Goal: Information Seeking & Learning: Learn about a topic

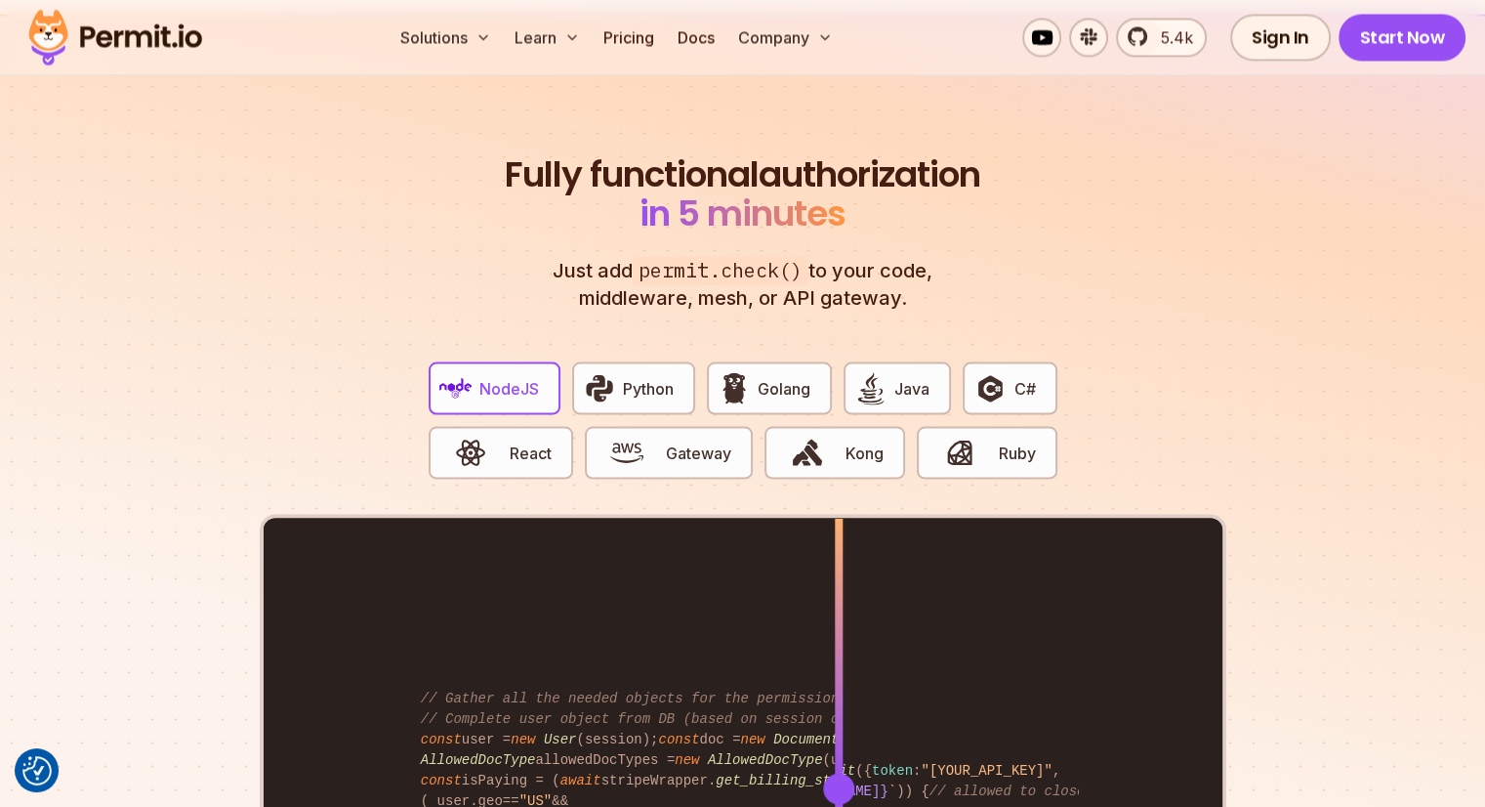
scroll to position [3702, 0]
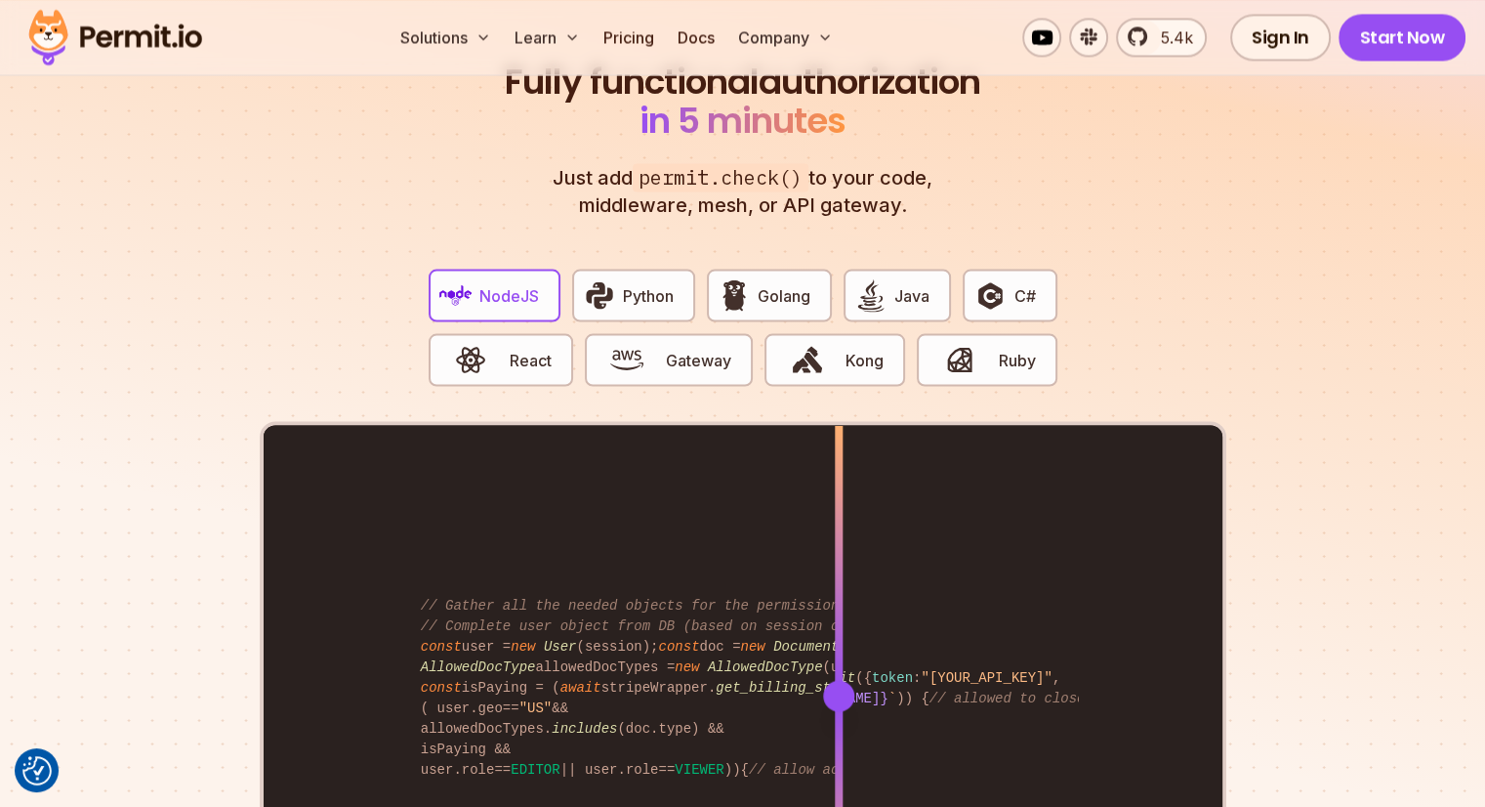
click at [882, 187] on p "Just add permit.check() to your code, middleware, mesh, or API gateway." at bounding box center [743, 190] width 422 height 55
click at [811, 180] on p "Just add permit.check() to your code, middleware, mesh, or API gateway." at bounding box center [743, 190] width 422 height 55
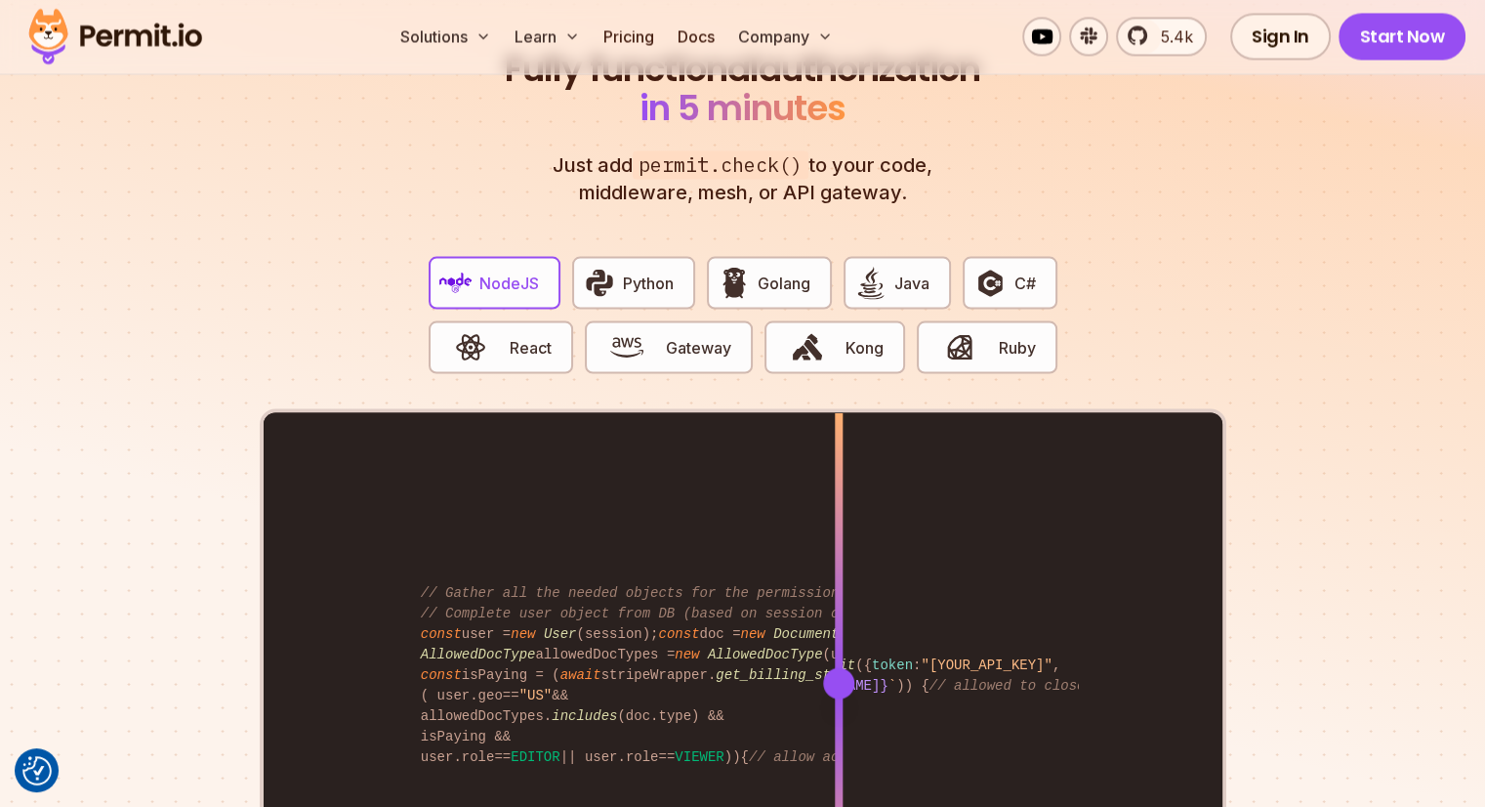
scroll to position [3632, 0]
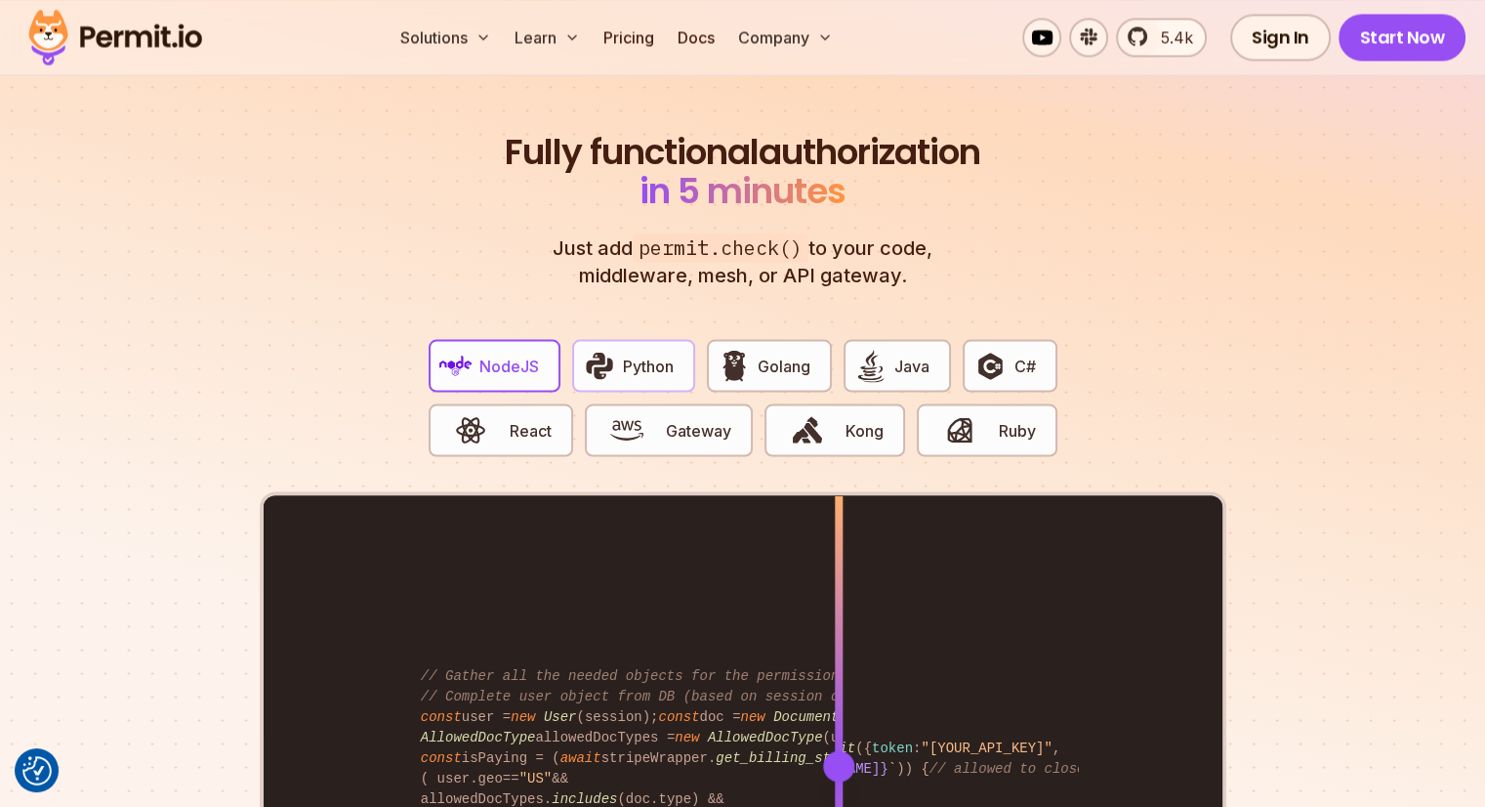
click at [636, 353] on span "Python" at bounding box center [648, 364] width 51 height 23
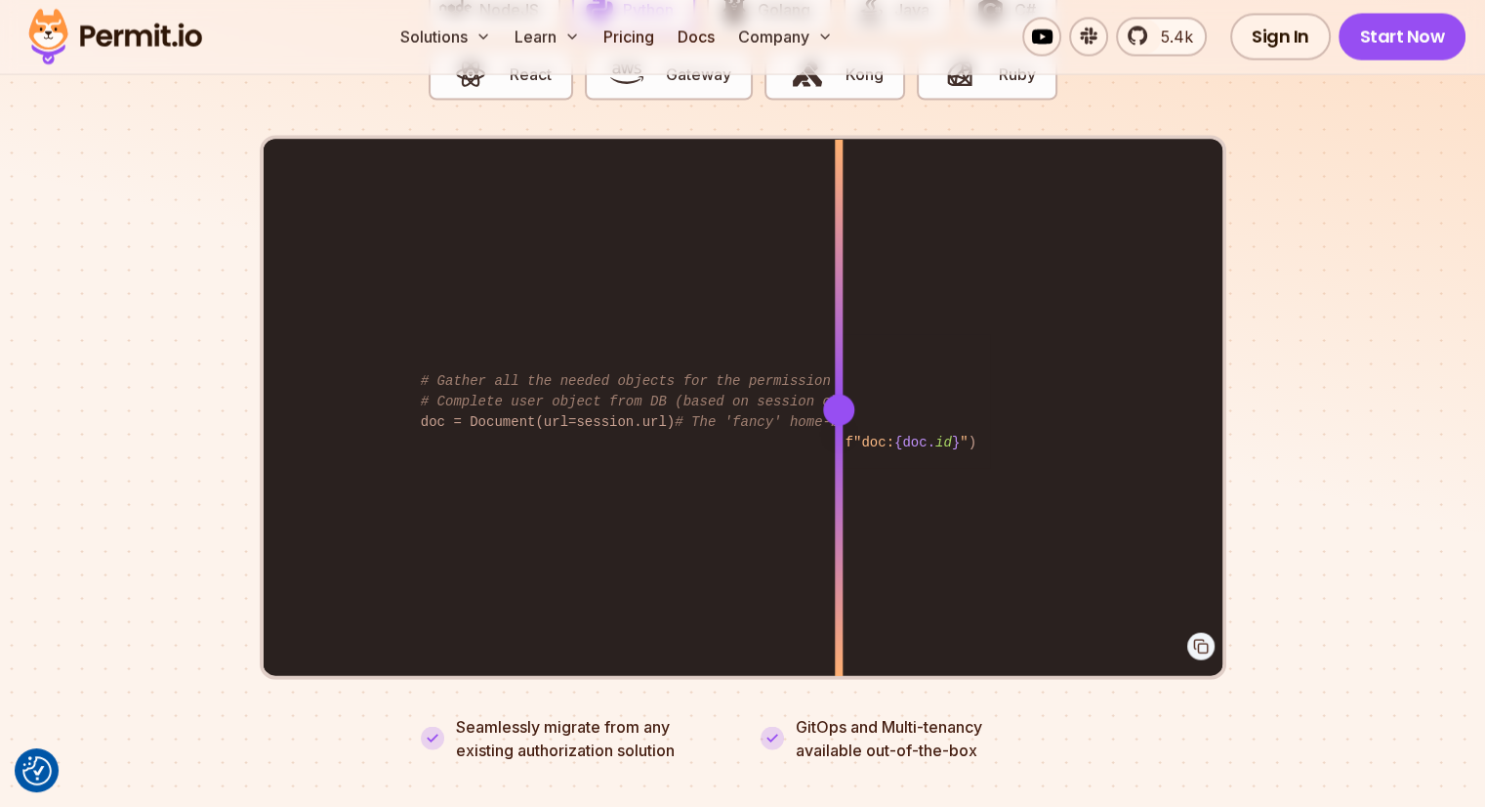
scroll to position [3988, 0]
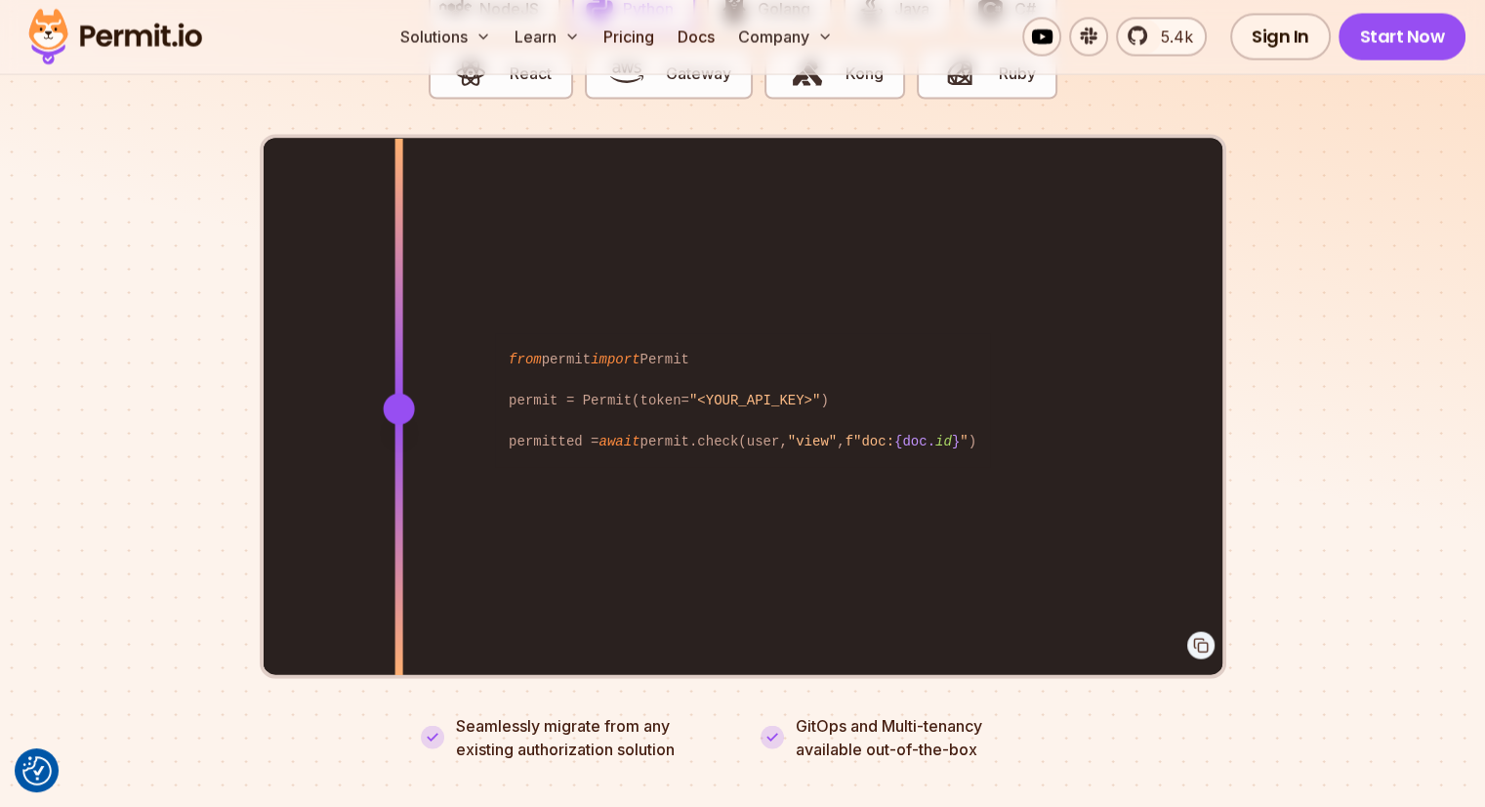
drag, startPoint x: 840, startPoint y: 382, endPoint x: 398, endPoint y: 552, distance: 473.0
click at [398, 552] on div at bounding box center [399, 408] width 8 height 539
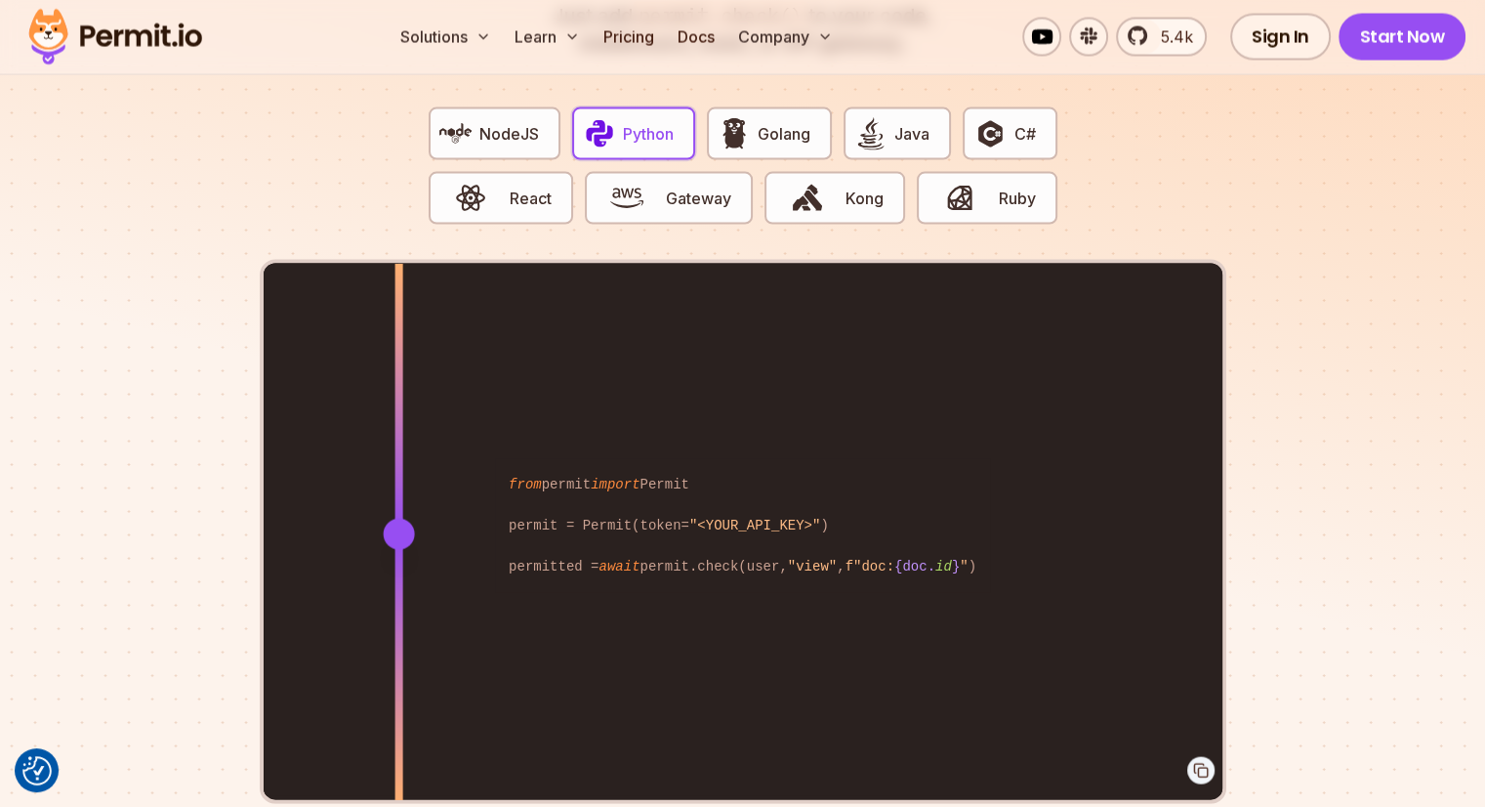
scroll to position [3793, 0]
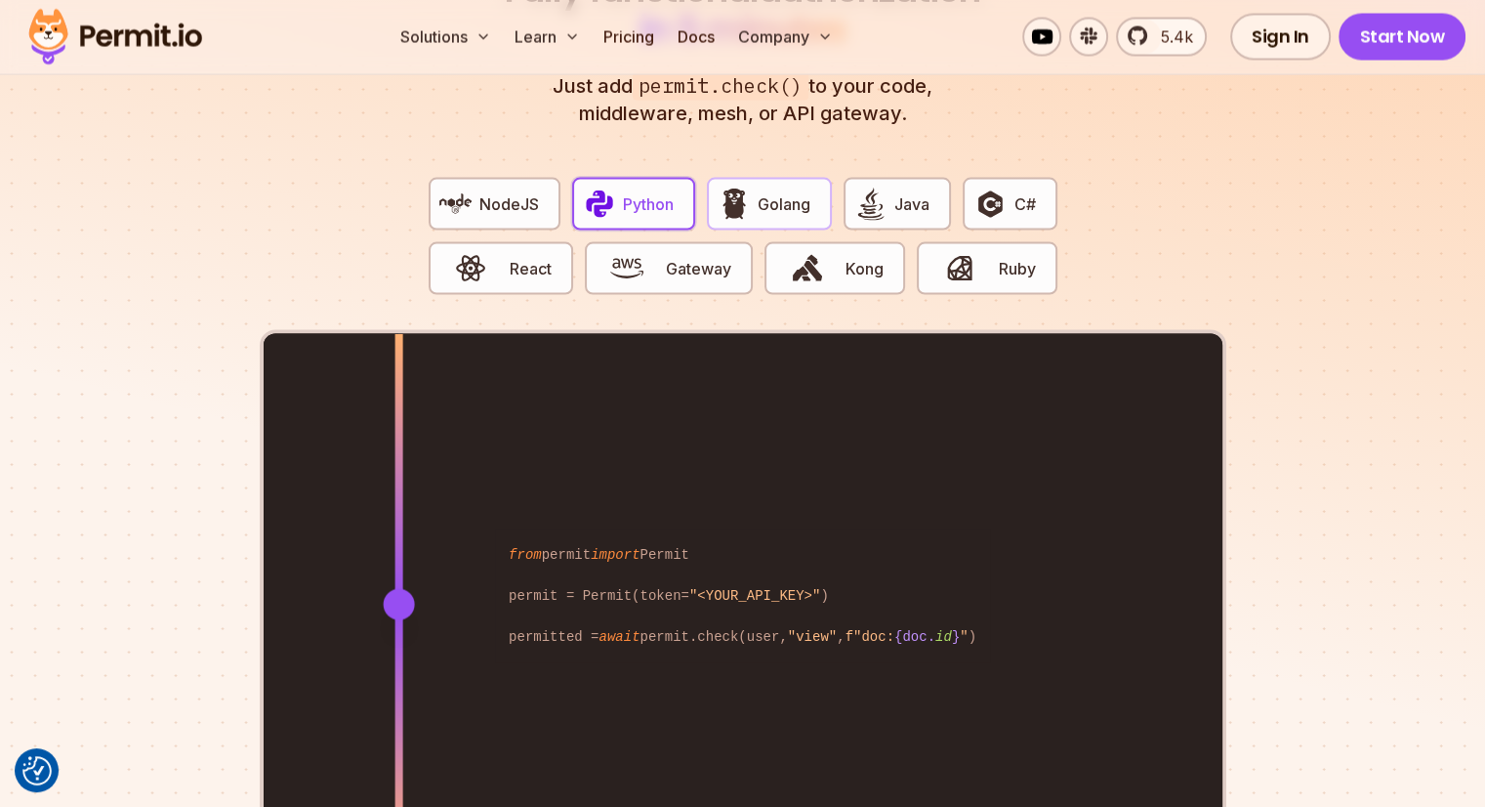
click at [766, 192] on span "Golang" at bounding box center [784, 203] width 53 height 23
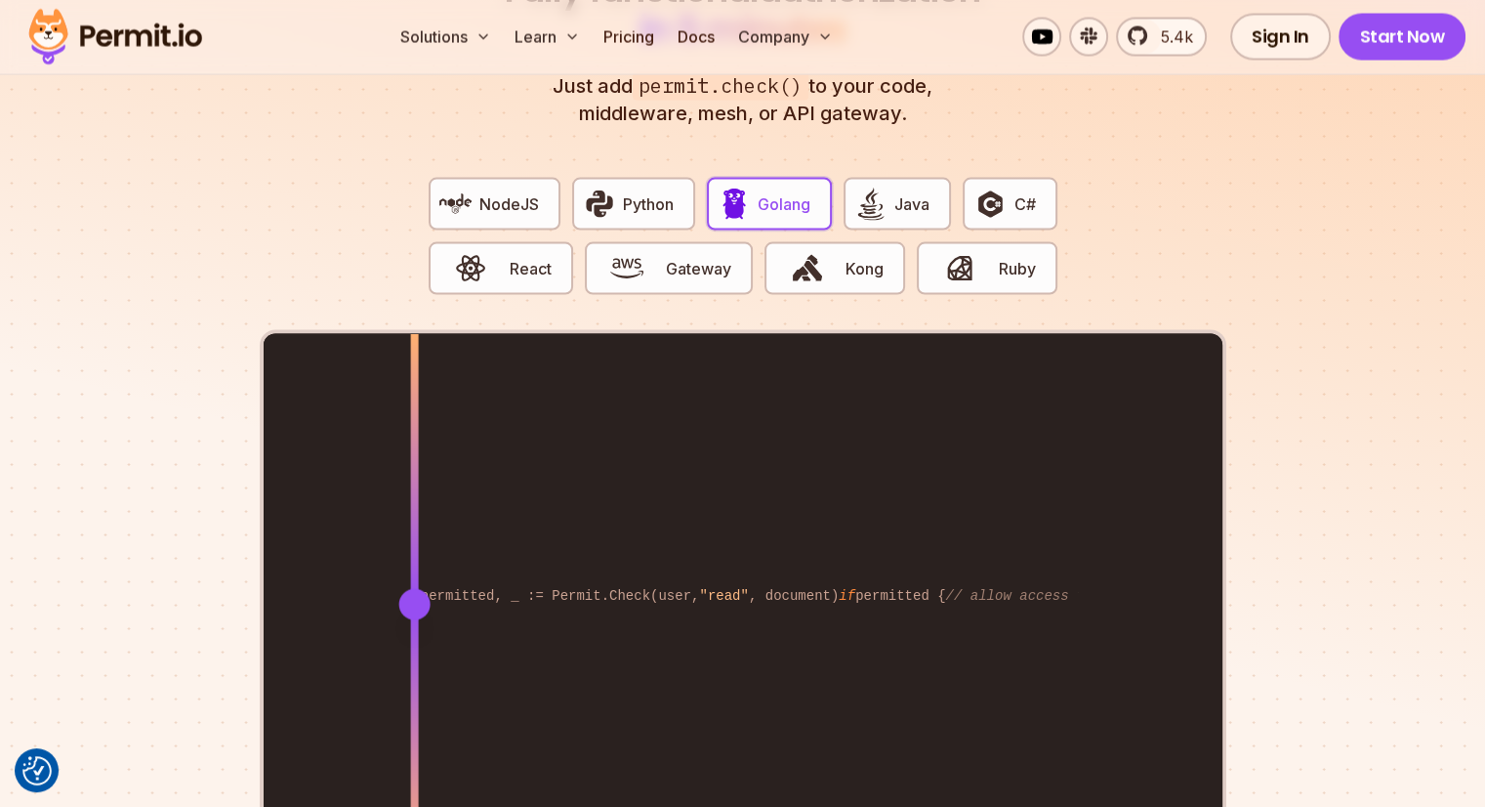
drag, startPoint x: 837, startPoint y: 578, endPoint x: 414, endPoint y: 596, distance: 423.2
click at [414, 596] on div at bounding box center [414, 603] width 8 height 539
click at [624, 252] on img "button" at bounding box center [626, 268] width 33 height 33
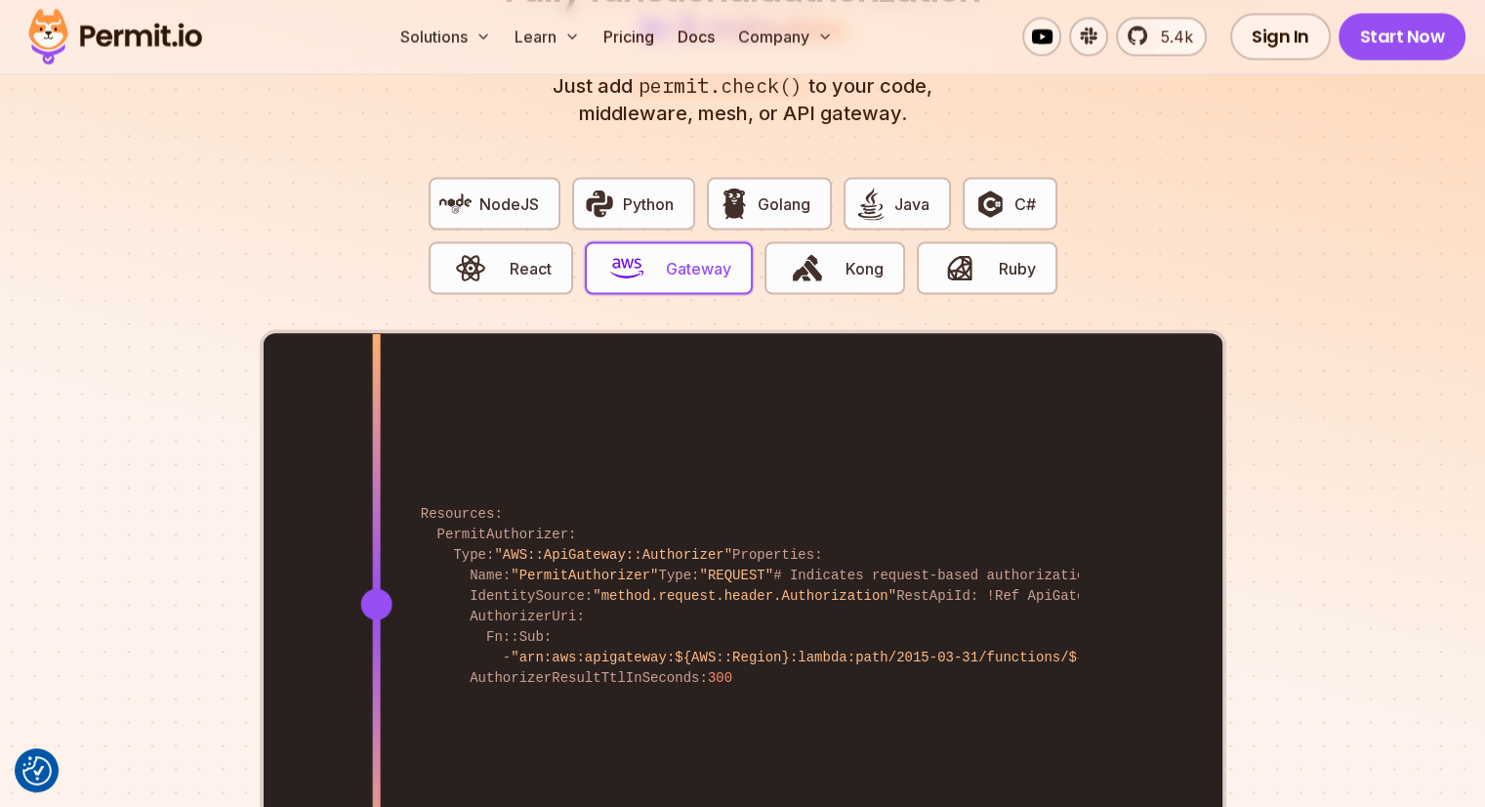
drag, startPoint x: 837, startPoint y: 587, endPoint x: 376, endPoint y: 598, distance: 461.0
click at [376, 598] on div at bounding box center [376, 603] width 8 height 539
click at [843, 243] on button "Kong" at bounding box center [835, 268] width 141 height 53
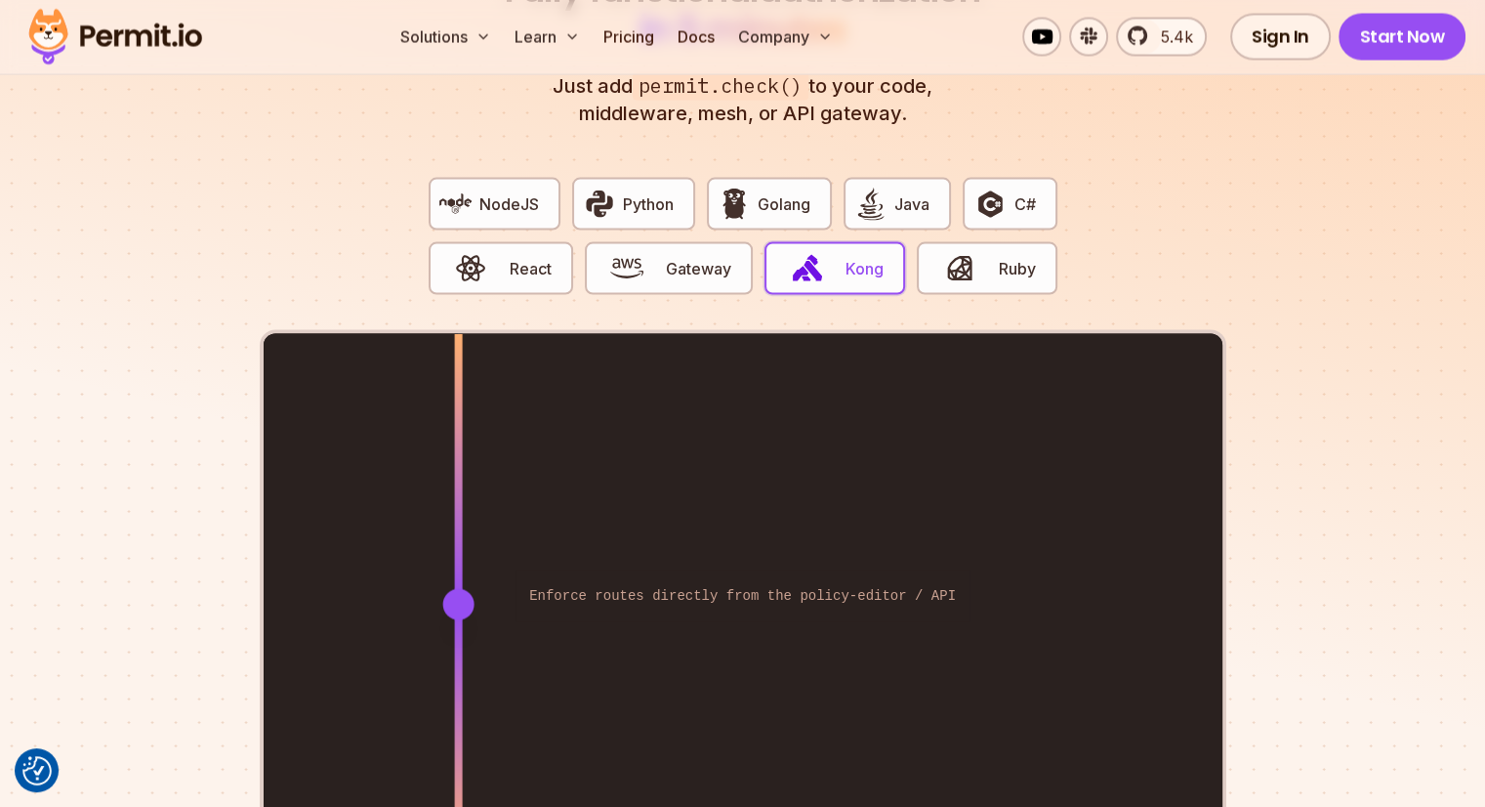
drag, startPoint x: 844, startPoint y: 590, endPoint x: 458, endPoint y: 634, distance: 388.2
click at [458, 634] on div at bounding box center [458, 603] width 8 height 539
click at [514, 198] on button "NodeJS" at bounding box center [495, 204] width 132 height 53
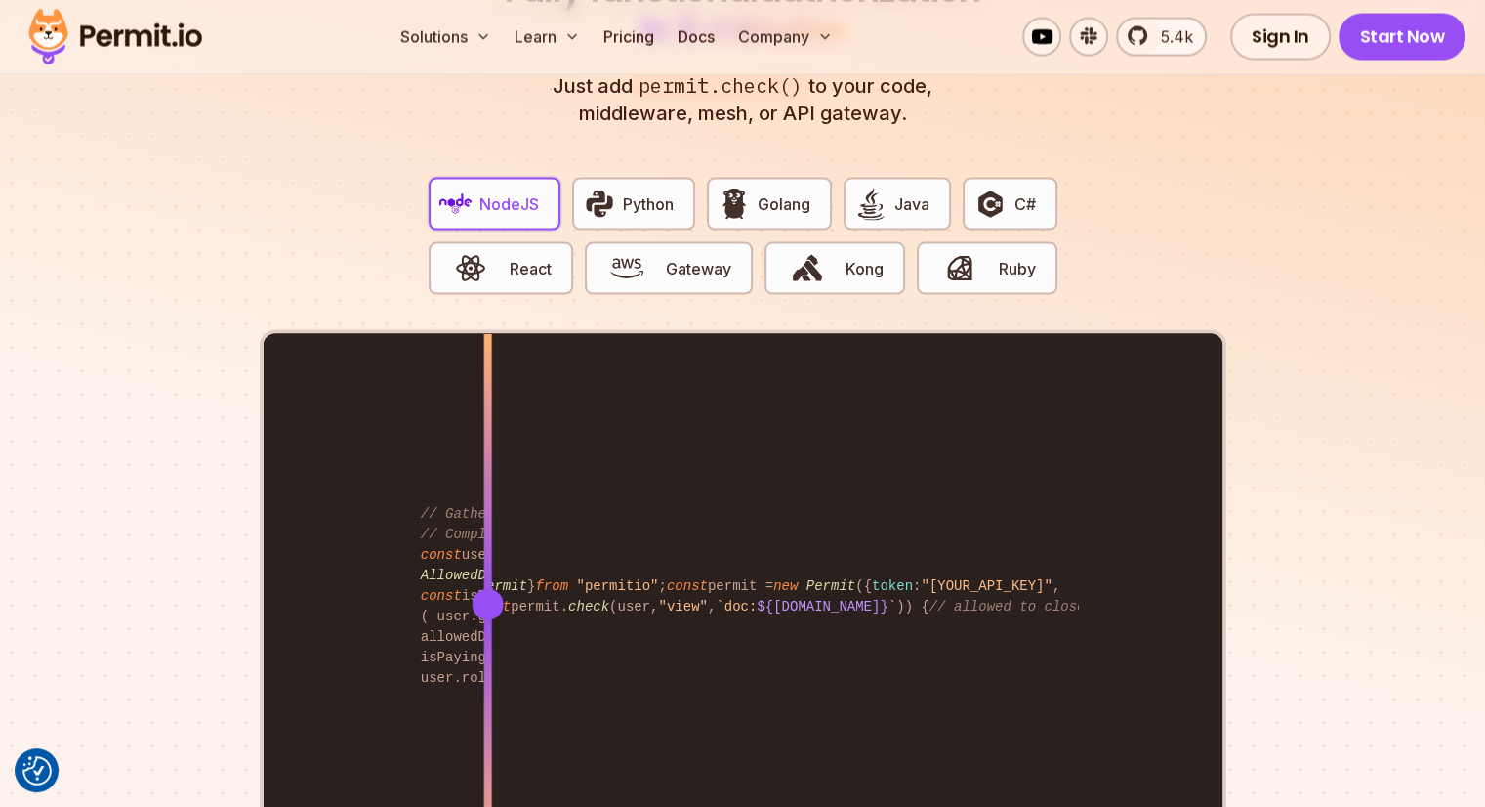
drag, startPoint x: 842, startPoint y: 579, endPoint x: 487, endPoint y: 537, distance: 357.0
click at [487, 537] on div at bounding box center [487, 603] width 8 height 539
click at [654, 192] on span "Python" at bounding box center [648, 203] width 51 height 23
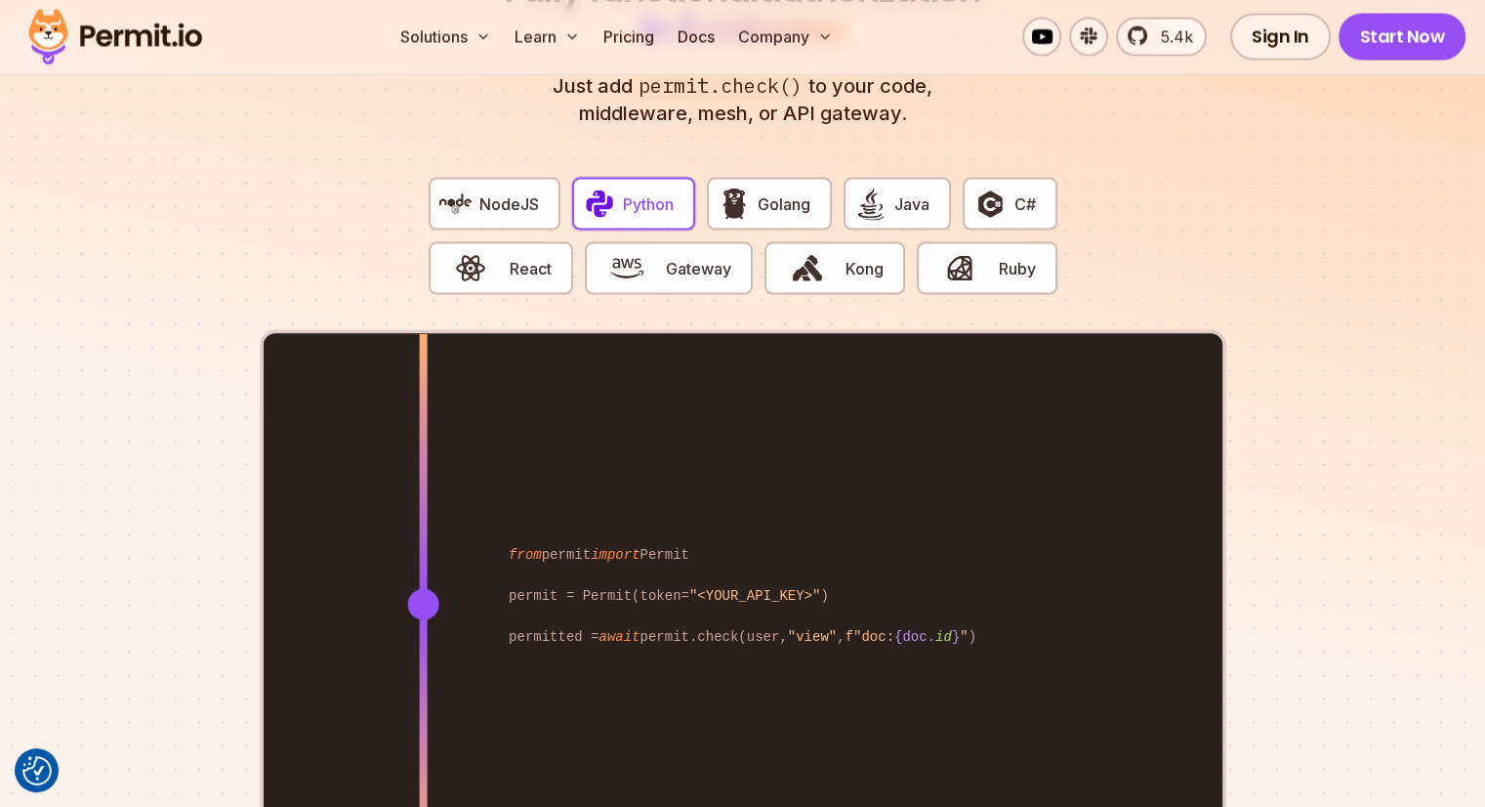
drag, startPoint x: 831, startPoint y: 575, endPoint x: 423, endPoint y: 556, distance: 408.6
click at [423, 556] on div at bounding box center [423, 603] width 8 height 539
click at [879, 187] on img "button" at bounding box center [870, 203] width 33 height 33
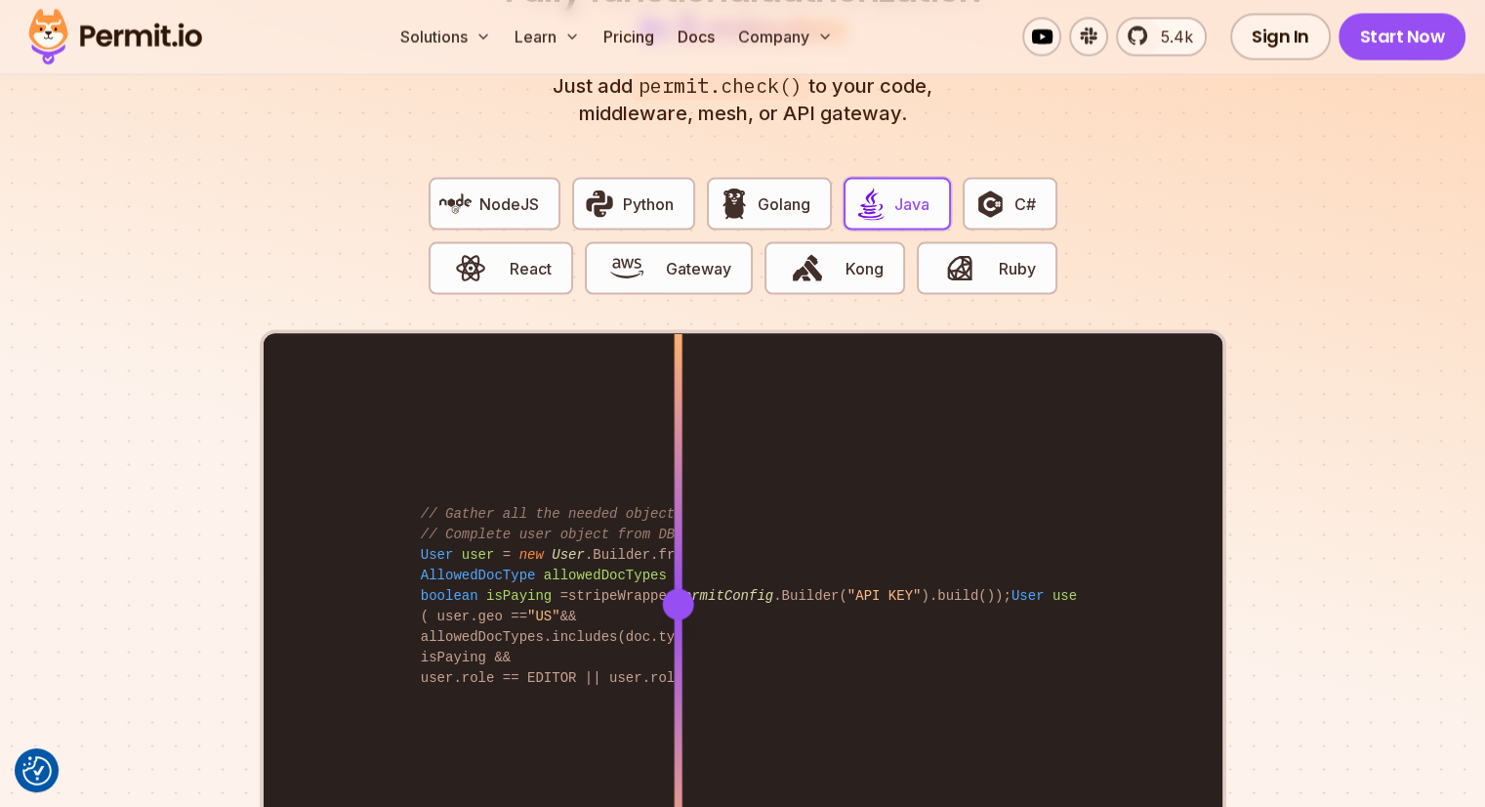
drag, startPoint x: 839, startPoint y: 579, endPoint x: 678, endPoint y: 568, distance: 161.5
click at [678, 589] on div at bounding box center [677, 604] width 31 height 31
click at [517, 257] on span "React" at bounding box center [531, 268] width 42 height 23
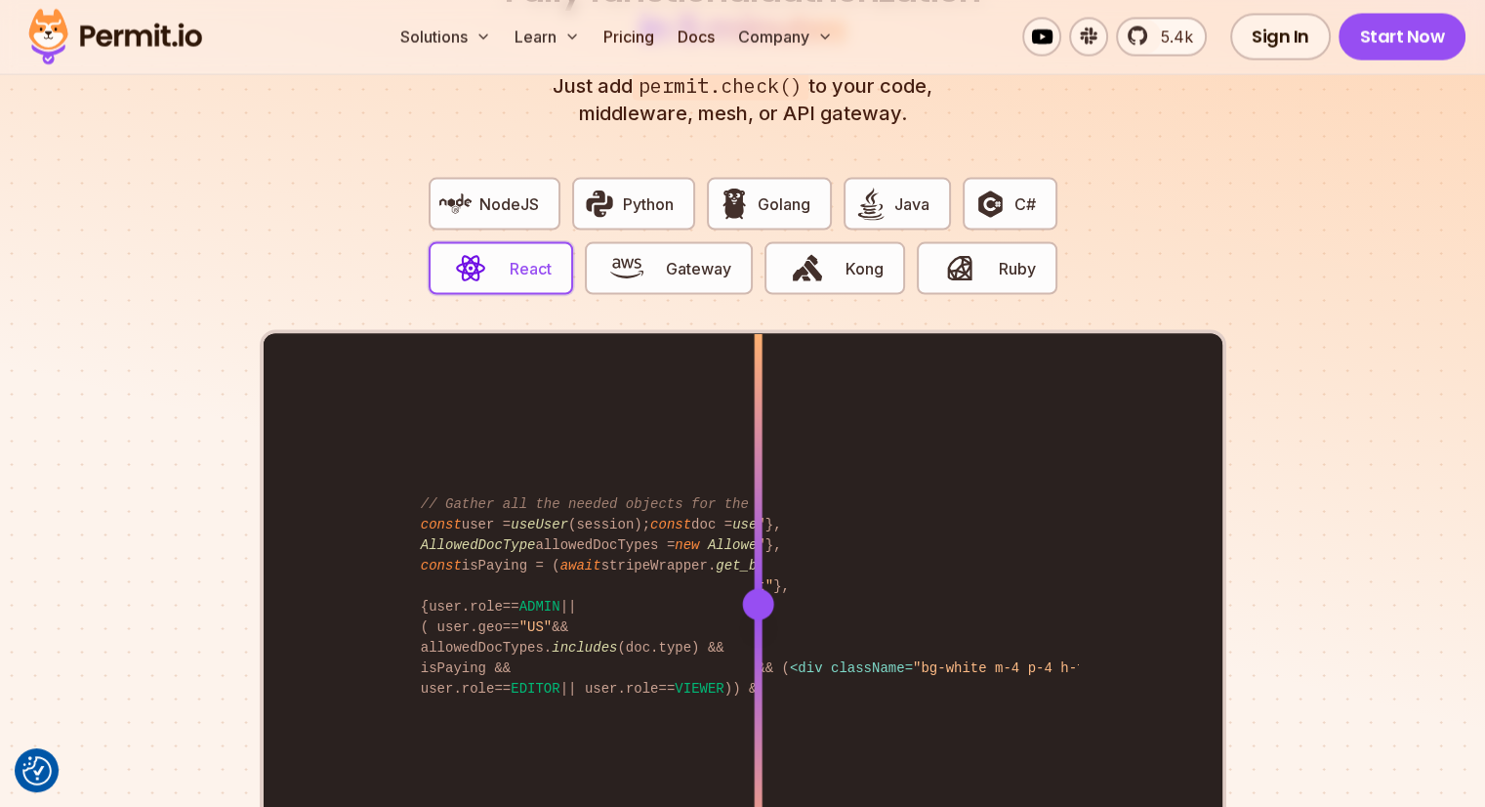
drag, startPoint x: 838, startPoint y: 591, endPoint x: 758, endPoint y: 606, distance: 81.6
click at [758, 606] on div at bounding box center [758, 603] width 8 height 539
click at [829, 252] on span "button" at bounding box center [806, 268] width 65 height 33
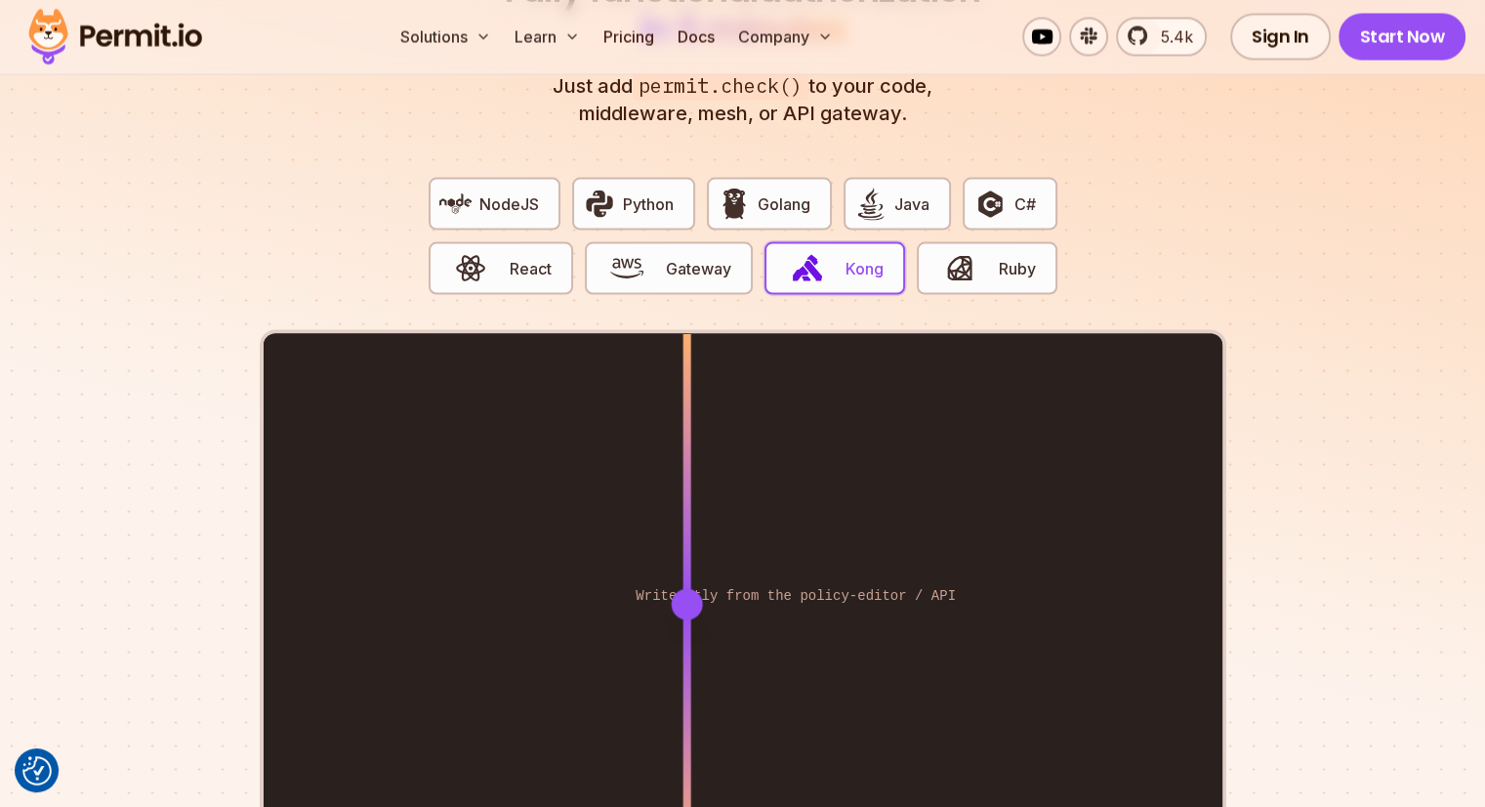
drag, startPoint x: 840, startPoint y: 574, endPoint x: 686, endPoint y: 574, distance: 153.3
click at [686, 589] on div at bounding box center [686, 604] width 31 height 31
click at [991, 252] on span "button" at bounding box center [959, 268] width 65 height 33
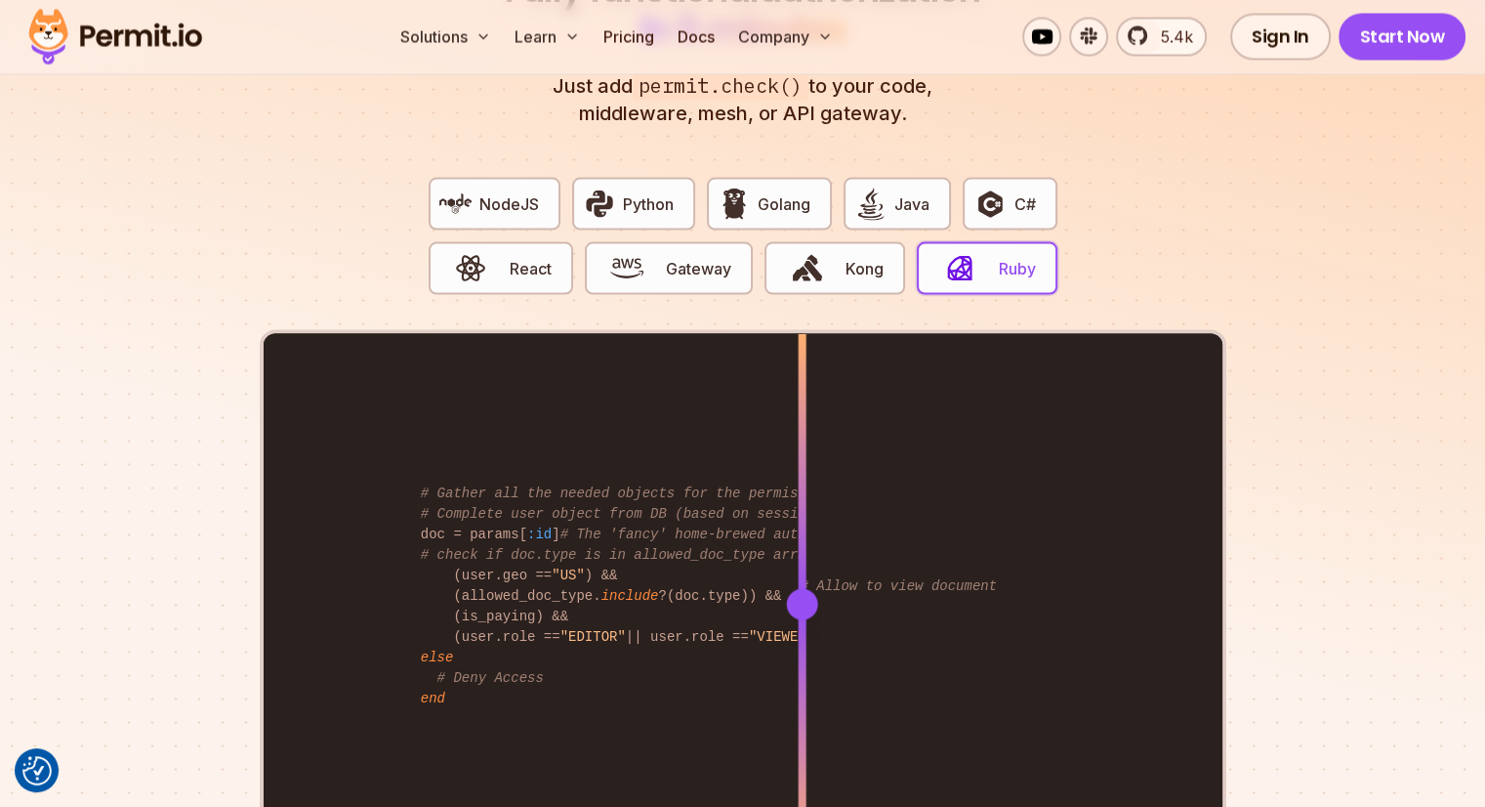
drag, startPoint x: 845, startPoint y: 579, endPoint x: 802, endPoint y: 563, distance: 45.7
click at [802, 589] on div at bounding box center [801, 604] width 31 height 31
click at [628, 192] on span "Python" at bounding box center [648, 203] width 51 height 23
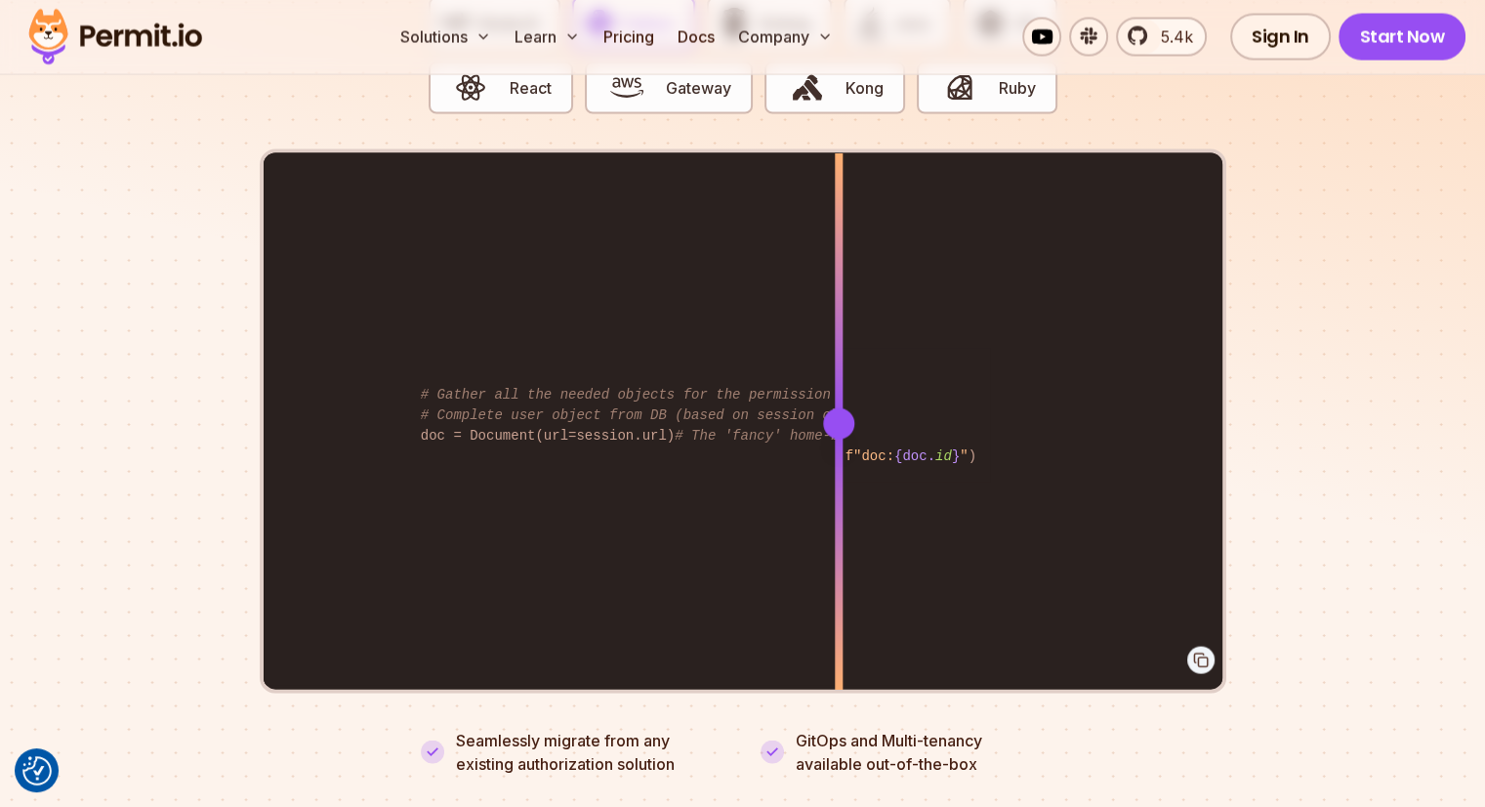
scroll to position [3988, 0]
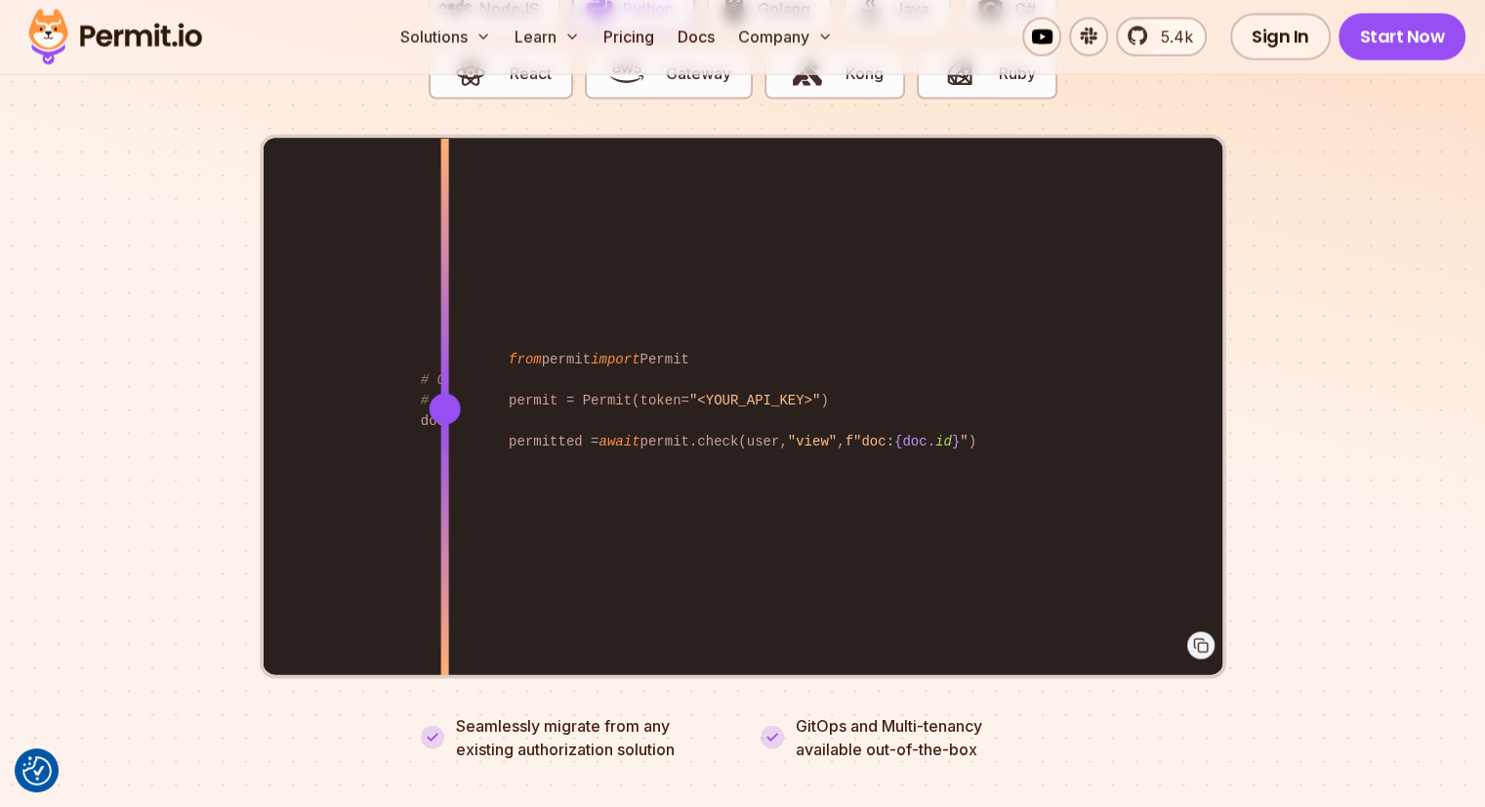
drag, startPoint x: 832, startPoint y: 392, endPoint x: 450, endPoint y: 418, distance: 382.7
click at [448, 418] on div at bounding box center [444, 408] width 8 height 539
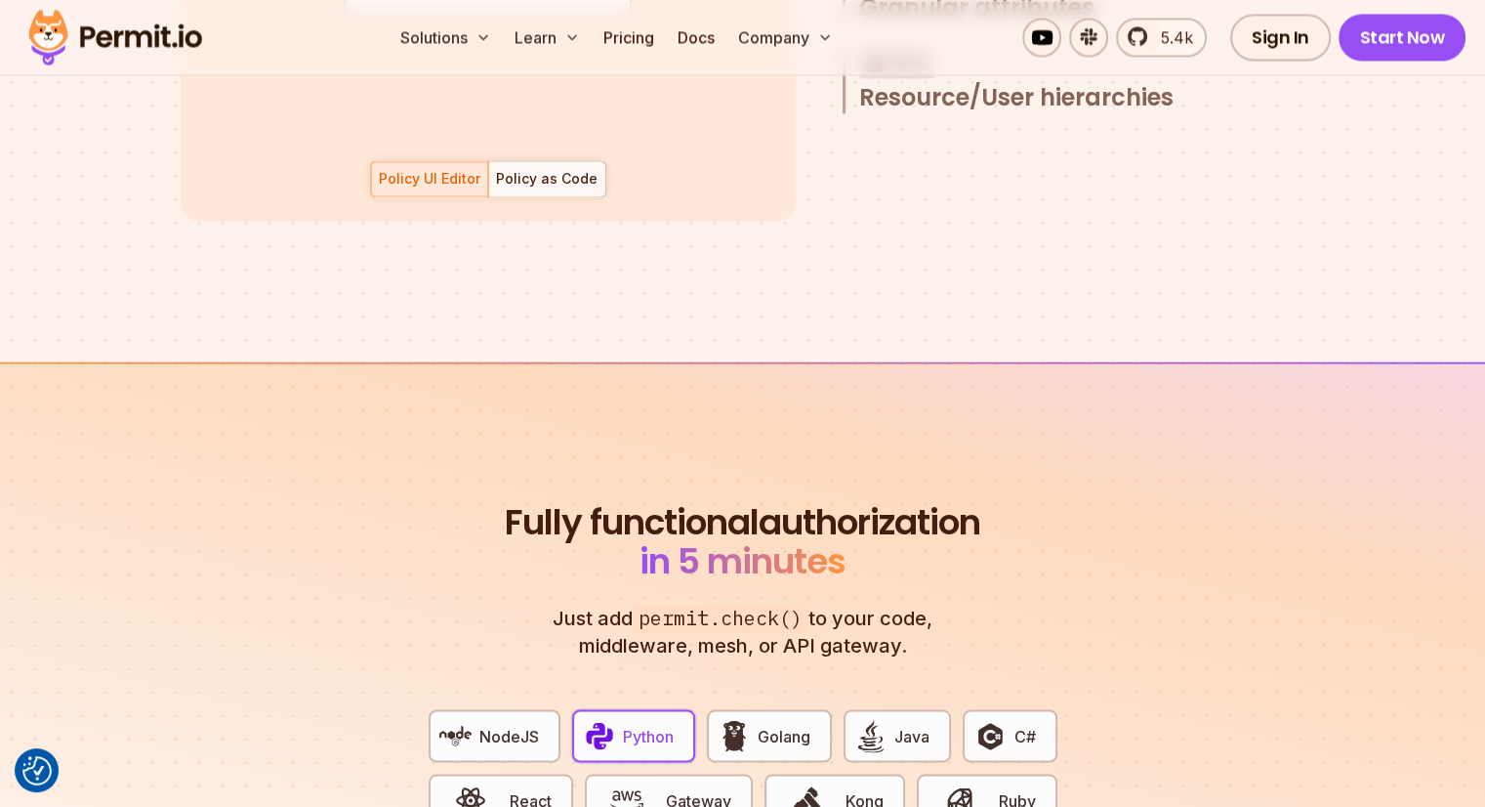
scroll to position [3263, 0]
click at [662, 46] on link "Pricing" at bounding box center [629, 37] width 66 height 39
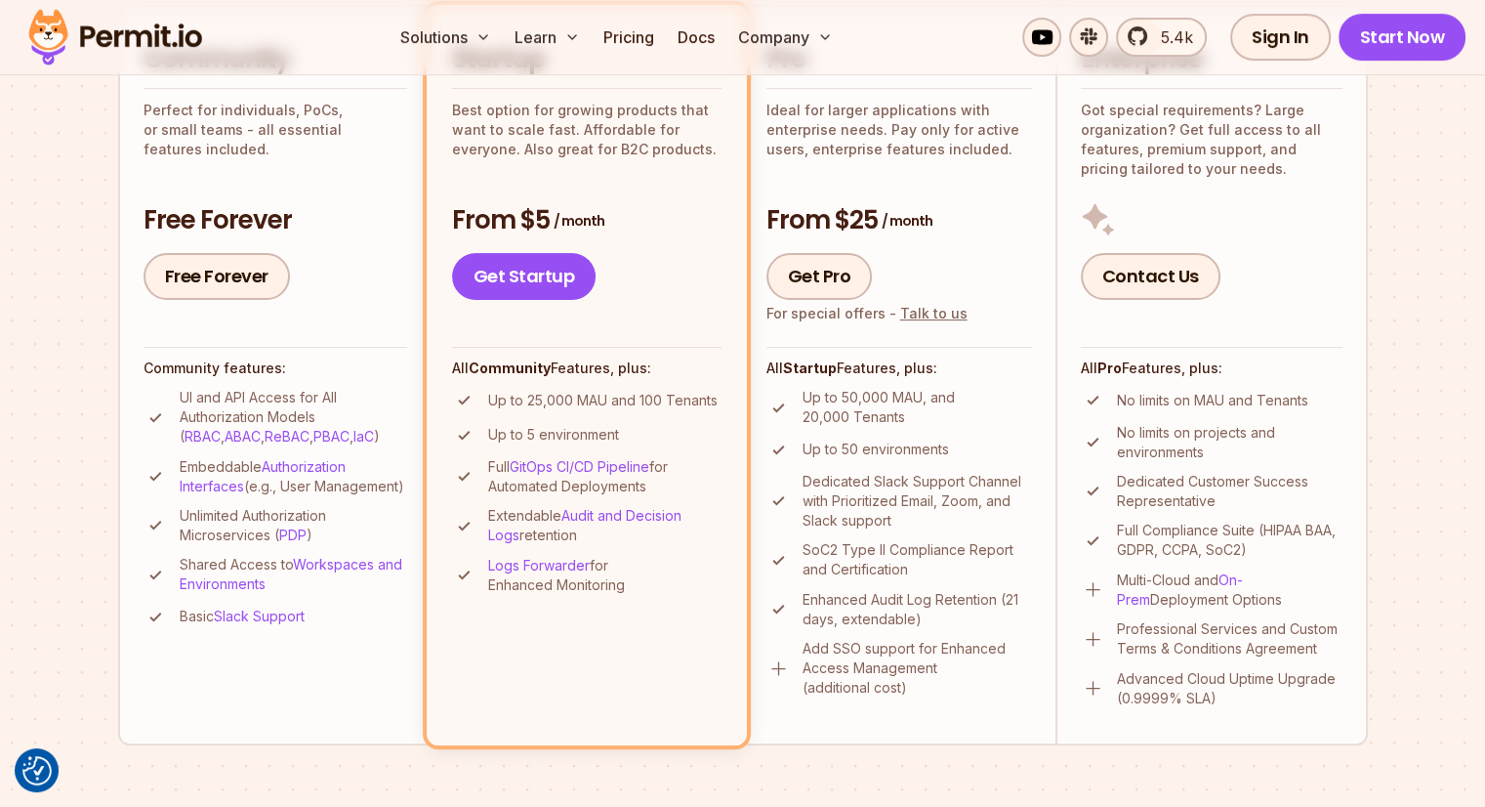
scroll to position [519, 0]
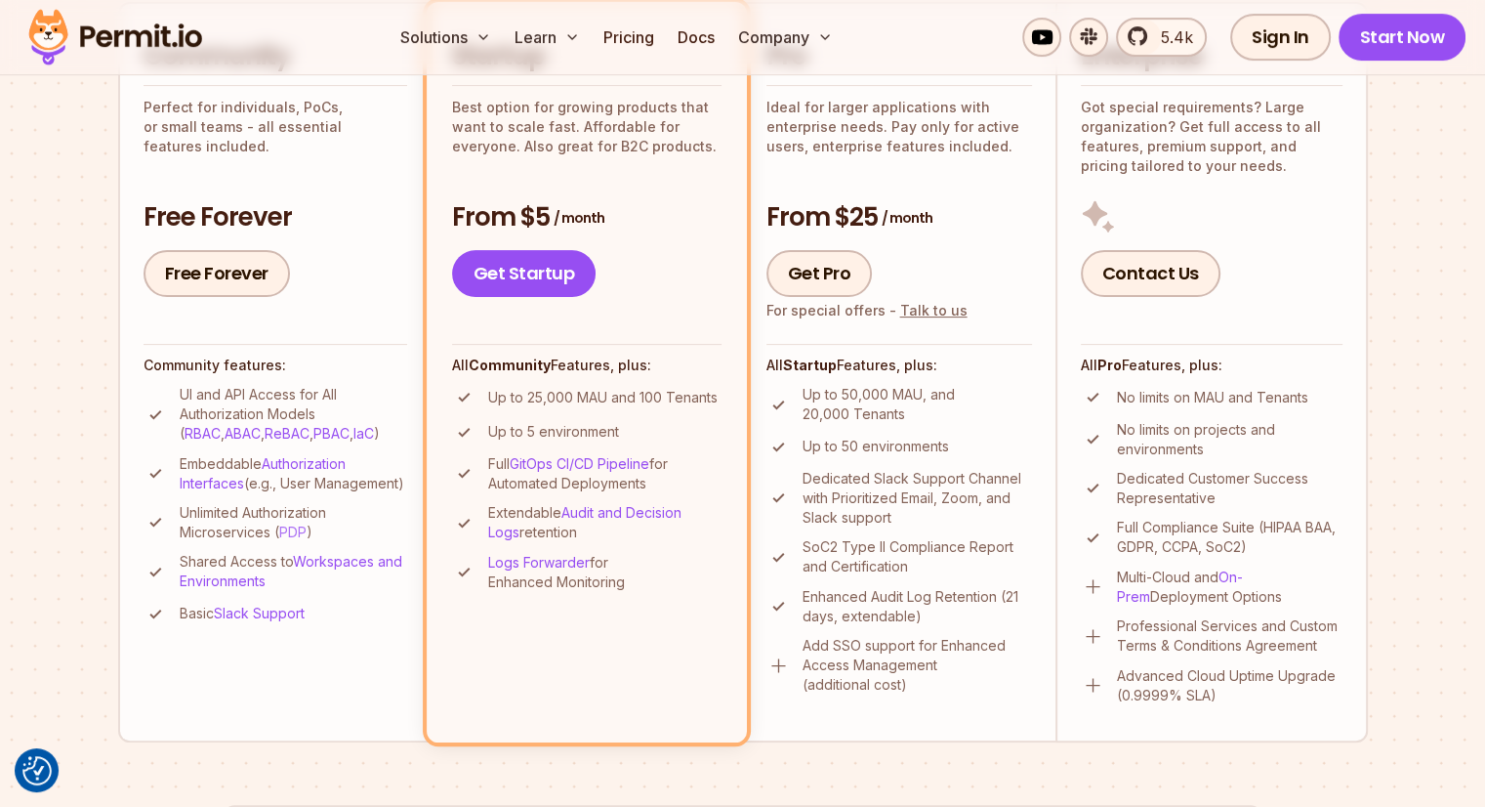
click at [288, 540] on link "PDP" at bounding box center [292, 531] width 27 height 17
